Goal: Navigation & Orientation: Find specific page/section

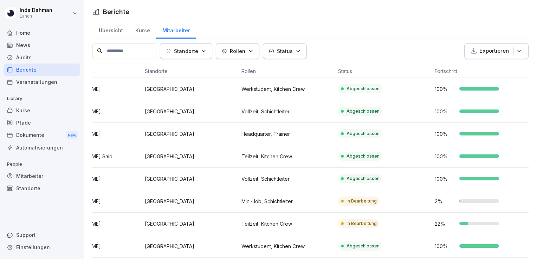
scroll to position [8, 0]
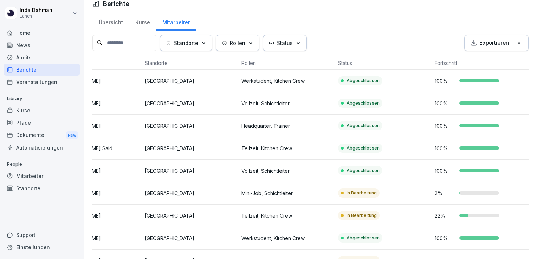
click at [116, 26] on div "Übersicht" at bounding box center [110, 22] width 37 height 18
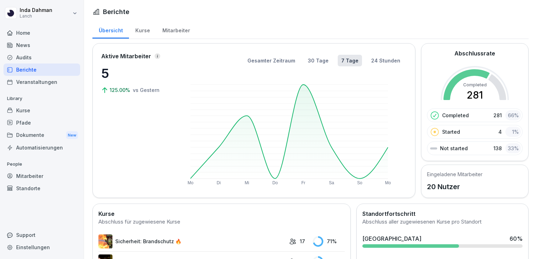
click at [170, 36] on div "Mitarbeiter" at bounding box center [176, 30] width 40 height 18
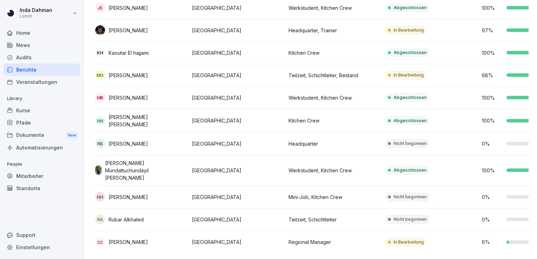
scroll to position [285, 0]
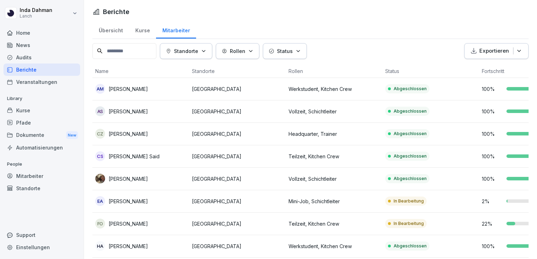
scroll to position [275, 0]
